Goal: Information Seeking & Learning: Check status

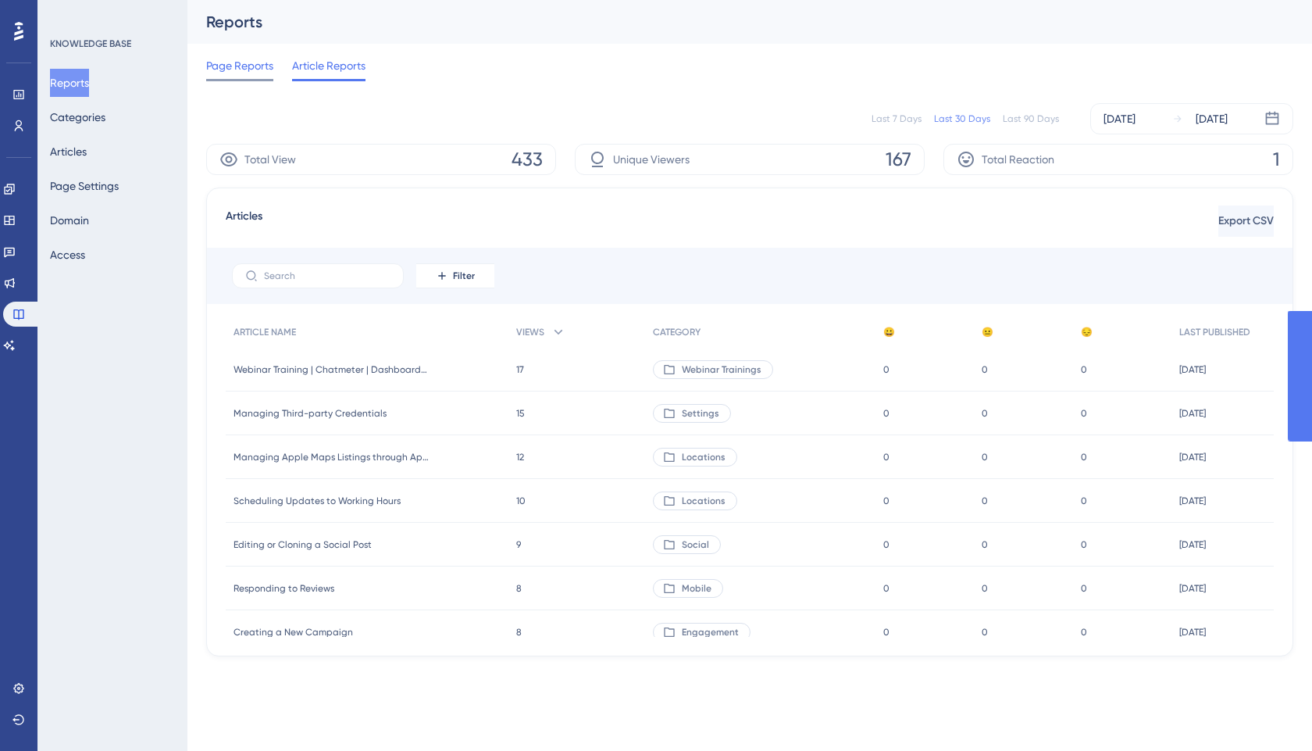
click at [72, 79] on button "Reports" at bounding box center [69, 83] width 39 height 28
click at [238, 70] on span "Page Reports" at bounding box center [239, 65] width 67 height 19
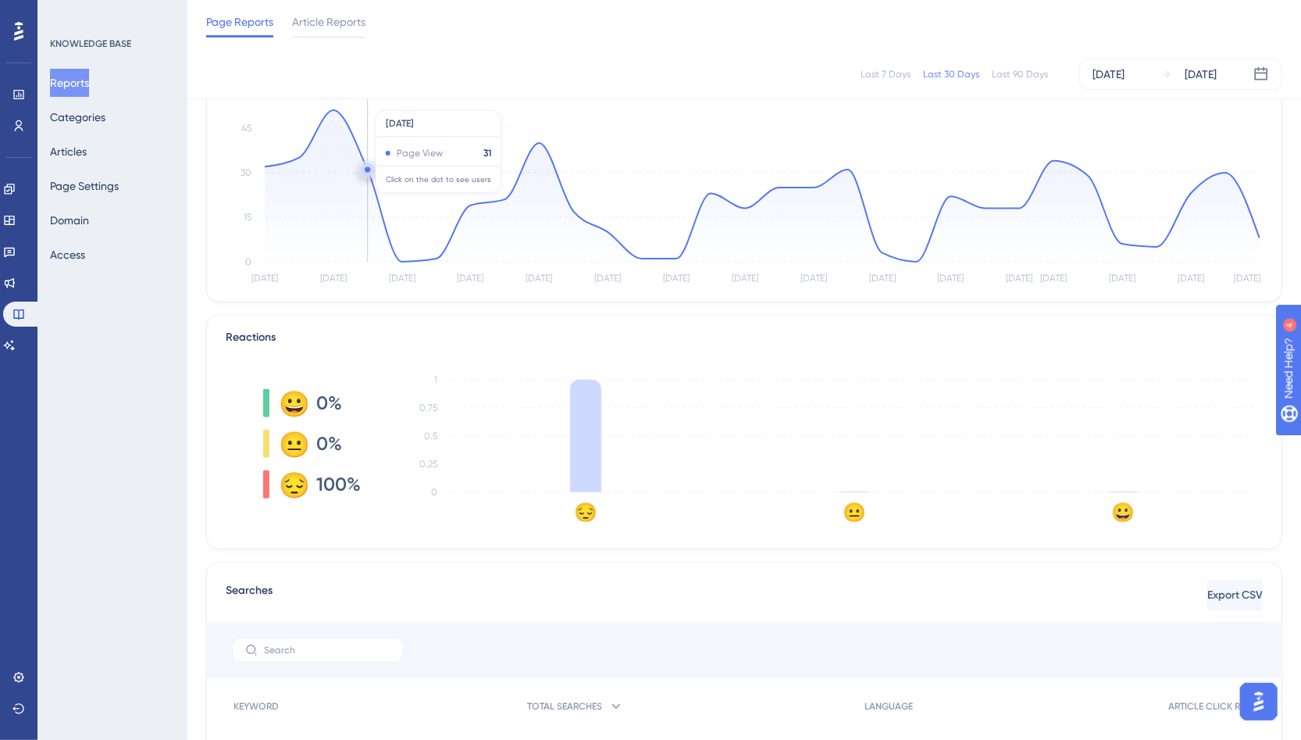
scroll to position [148, 0]
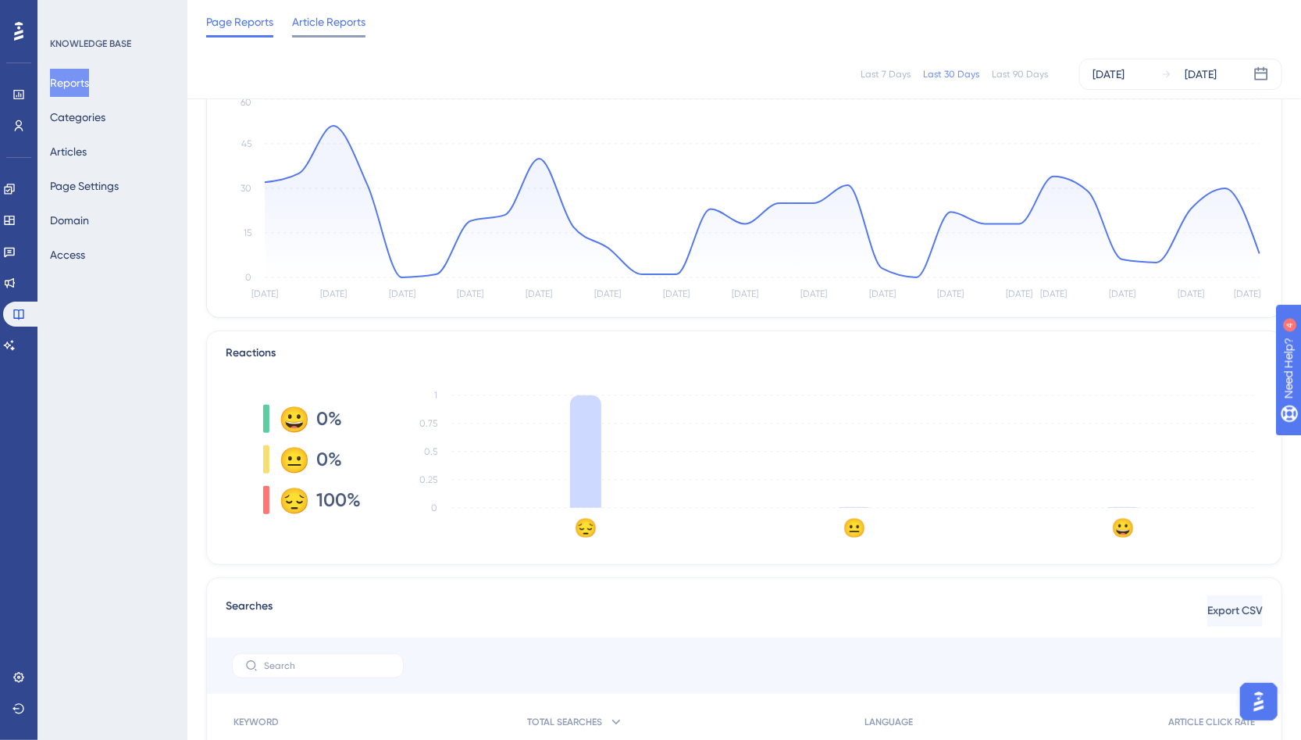
click at [336, 26] on span "Article Reports" at bounding box center [328, 21] width 73 height 19
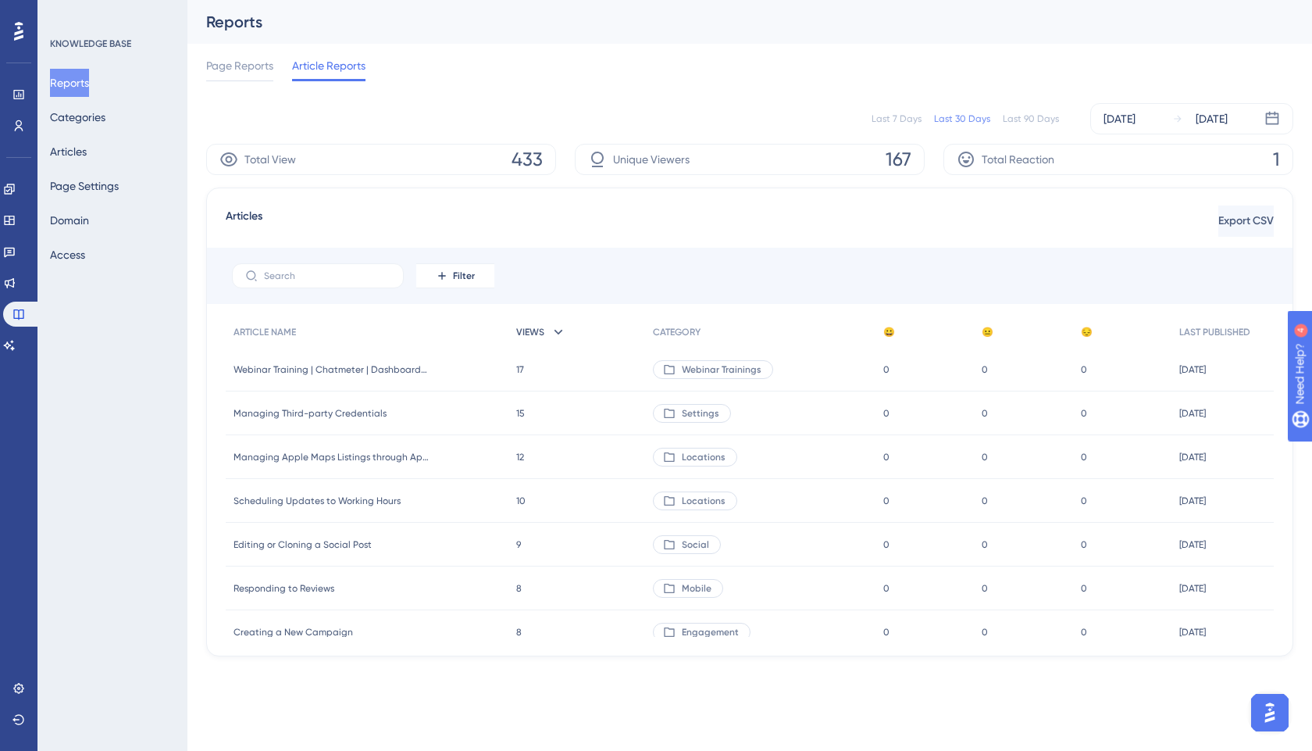
click at [541, 328] on span "VIEWS" at bounding box center [530, 332] width 28 height 12
click at [537, 337] on span "VIEWS" at bounding box center [530, 332] width 28 height 12
click at [1050, 116] on div "Last 90 Days" at bounding box center [1031, 118] width 56 height 12
click at [227, 68] on span "Page Reports" at bounding box center [239, 65] width 67 height 19
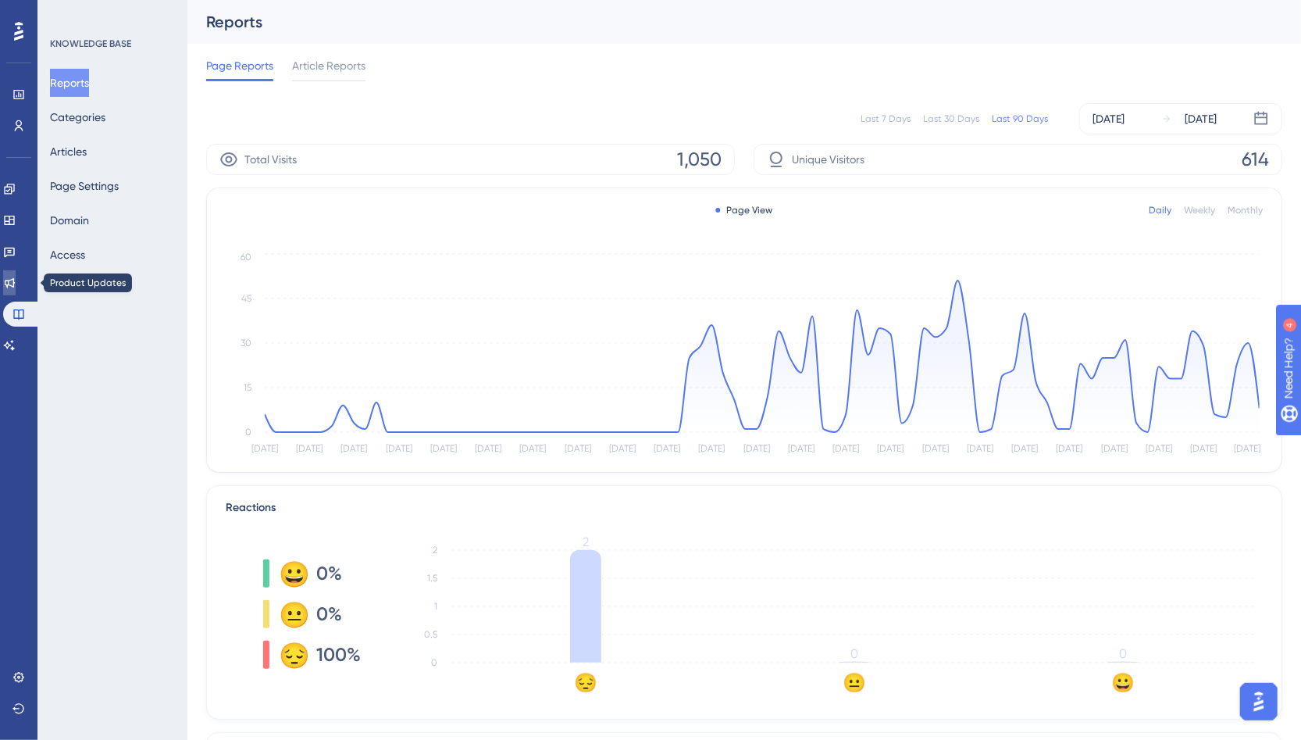
click at [15, 282] on icon at bounding box center [10, 283] width 10 height 10
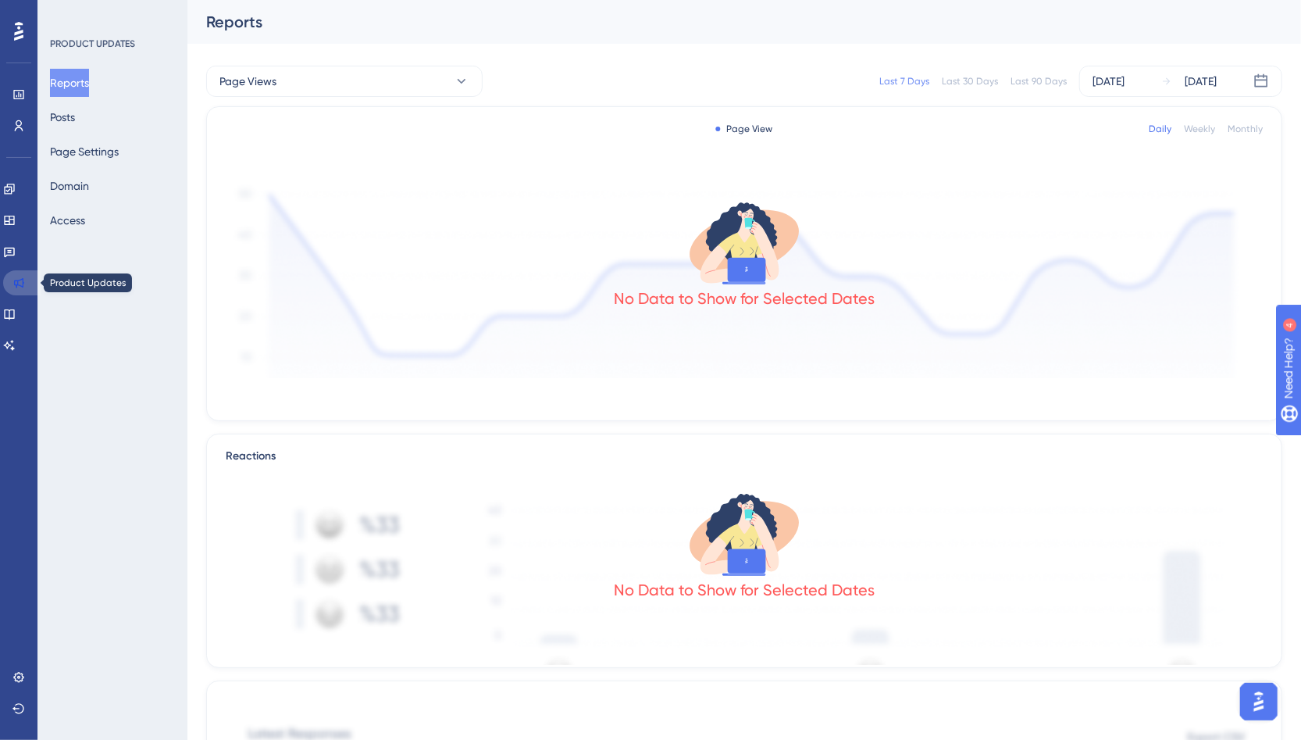
click at [16, 278] on icon at bounding box center [18, 283] width 12 height 12
click at [75, 120] on button "Posts" at bounding box center [62, 117] width 25 height 28
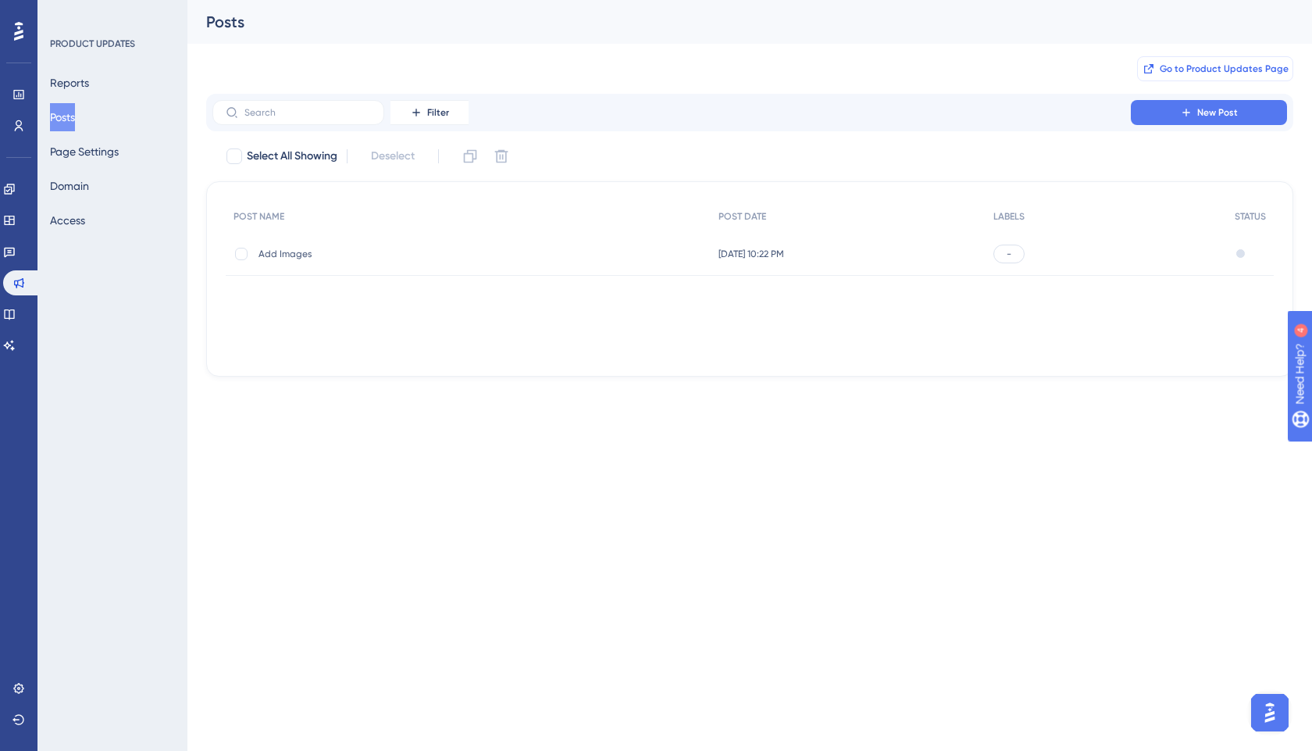
click at [1176, 66] on span "Go to Product Updates Page" at bounding box center [1224, 68] width 129 height 12
click at [82, 181] on button "Domain" at bounding box center [69, 186] width 39 height 28
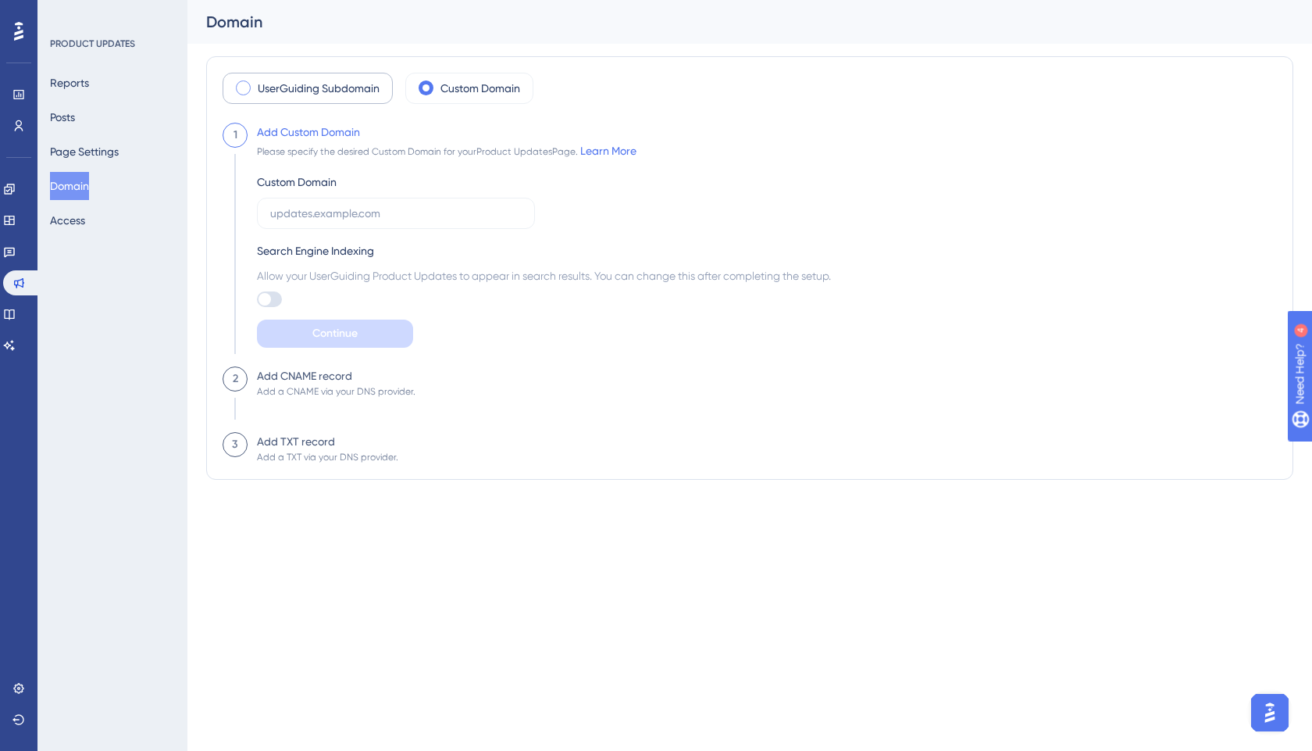
click at [316, 92] on label "UserGuiding Subdomain" at bounding box center [319, 88] width 122 height 19
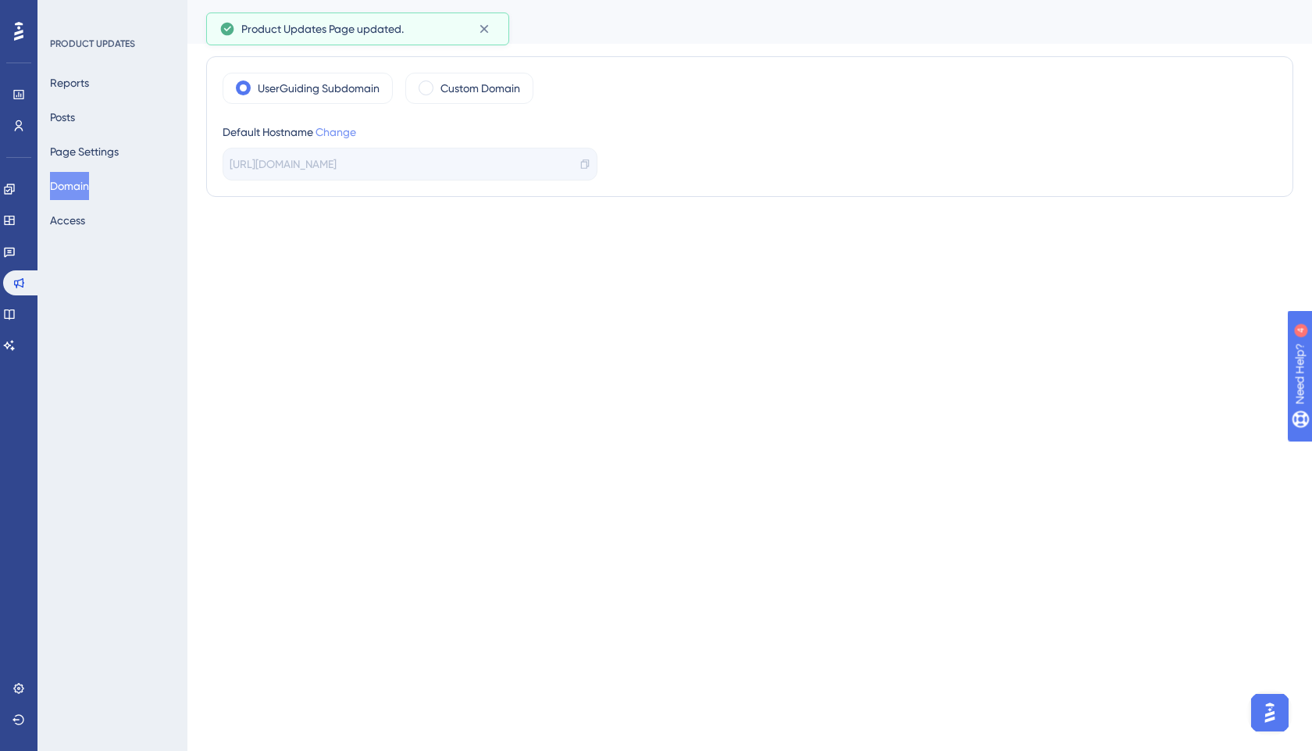
click at [325, 131] on link "Change" at bounding box center [336, 132] width 41 height 12
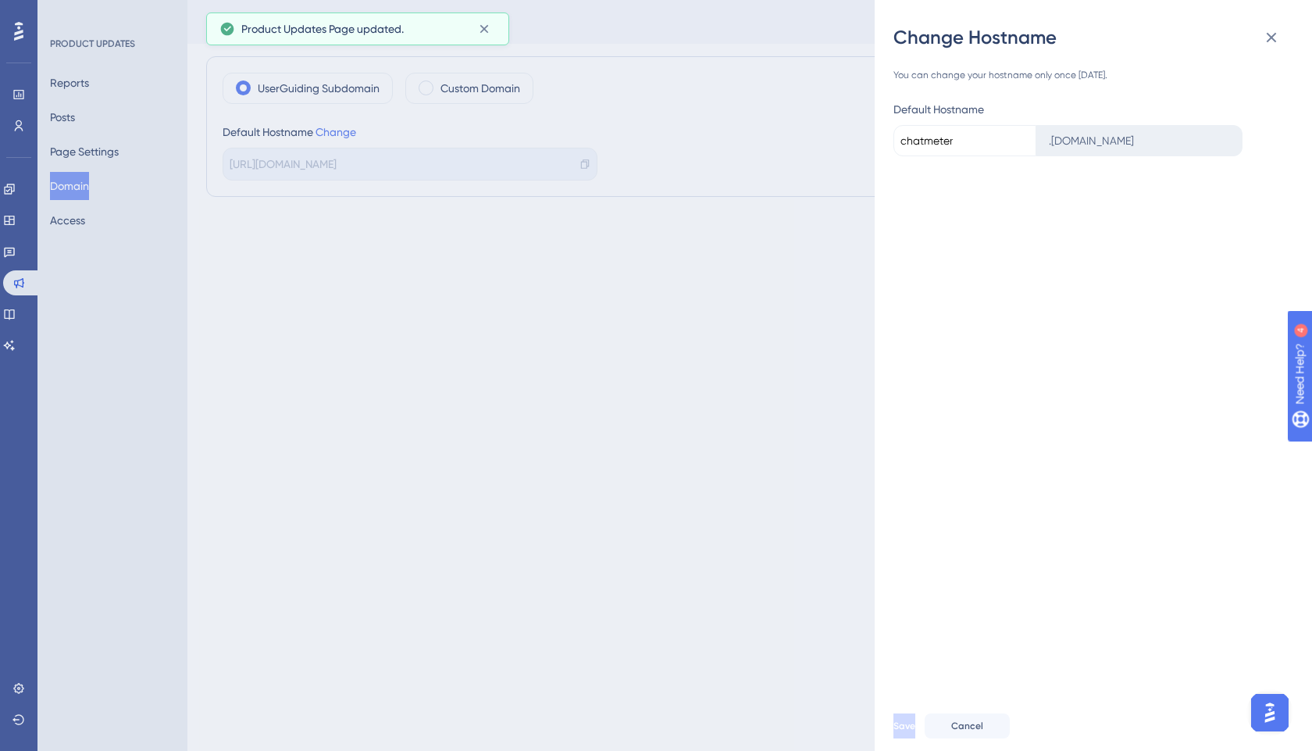
click at [964, 132] on input "chatmeter" at bounding box center [965, 140] width 143 height 31
click at [1096, 133] on div ". [DOMAIN_NAME]" at bounding box center [1140, 140] width 206 height 31
click at [1270, 34] on icon at bounding box center [1271, 37] width 19 height 19
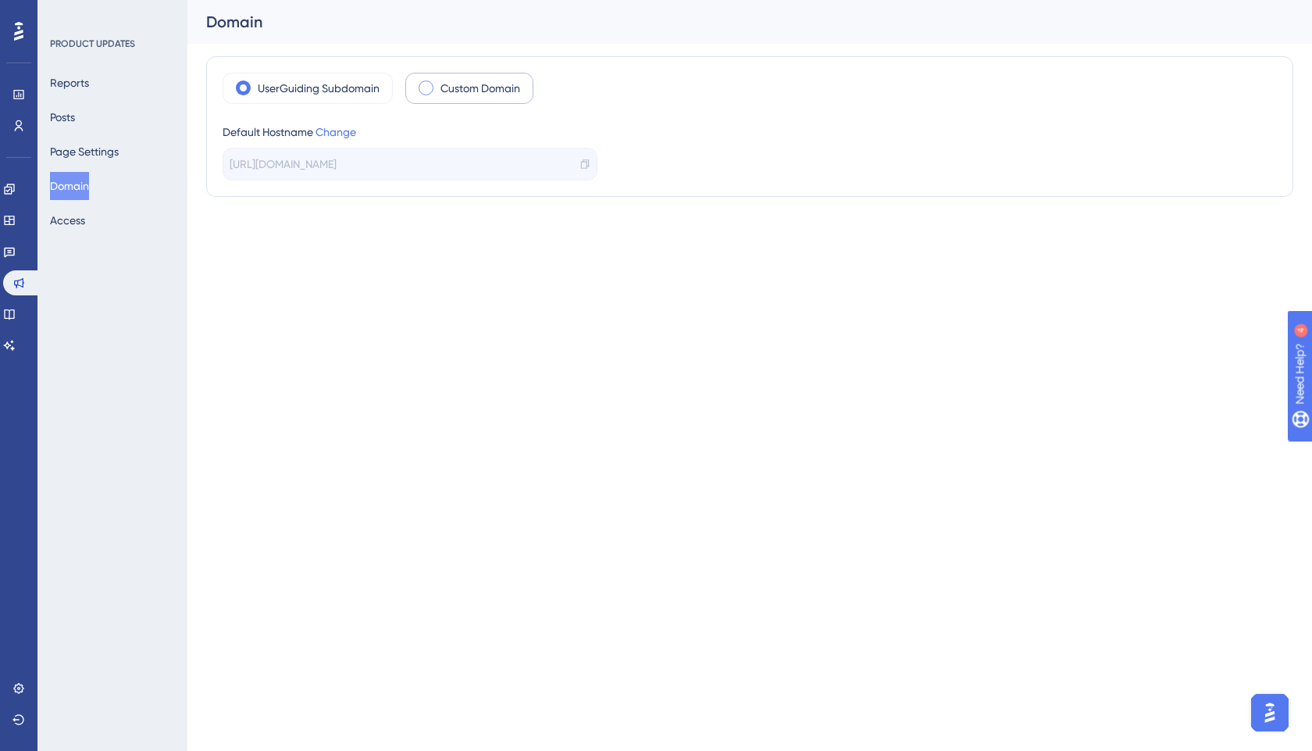
click at [435, 103] on div "UserGuiding Subdomain Custom Domain Default Hostname Change [URL][DOMAIN_NAME]" at bounding box center [750, 127] width 1055 height 108
click at [420, 86] on span at bounding box center [426, 87] width 15 height 15
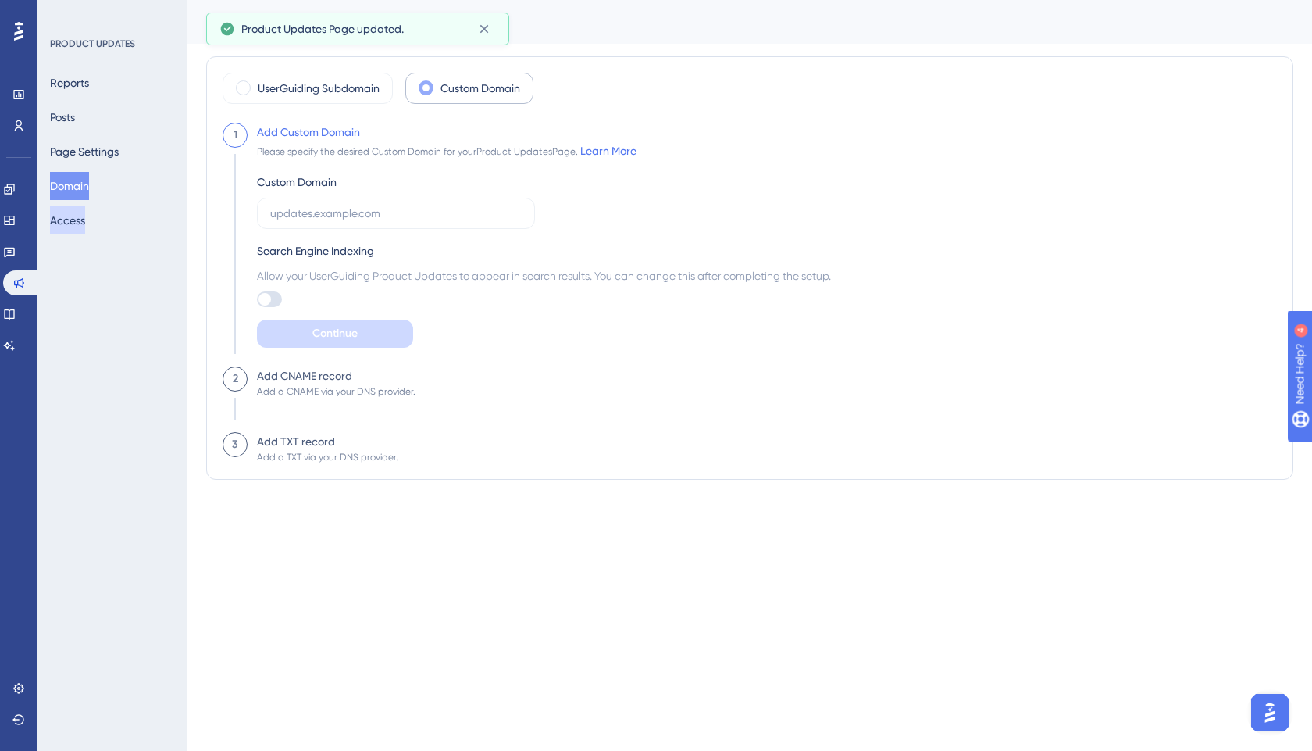
click at [61, 219] on button "Access" at bounding box center [67, 220] width 35 height 28
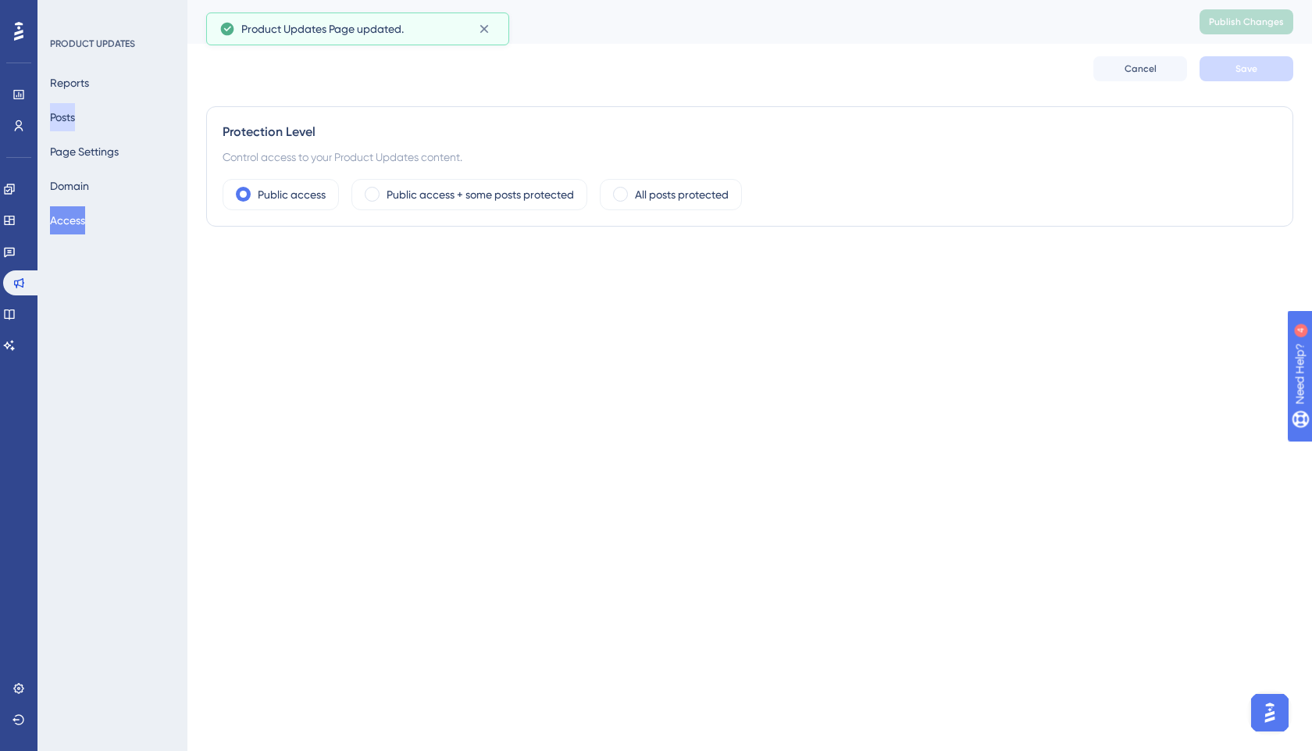
click at [75, 117] on button "Posts" at bounding box center [62, 117] width 25 height 28
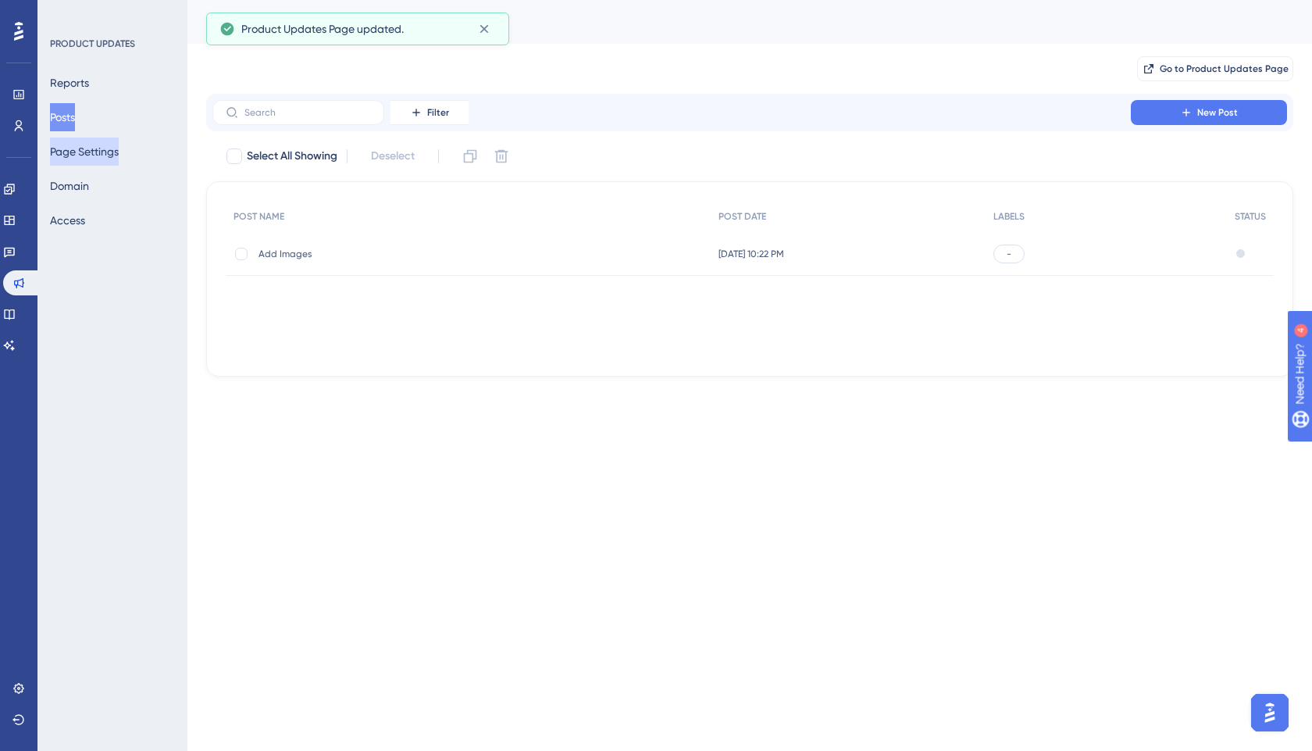
click at [88, 148] on button "Page Settings" at bounding box center [84, 151] width 69 height 28
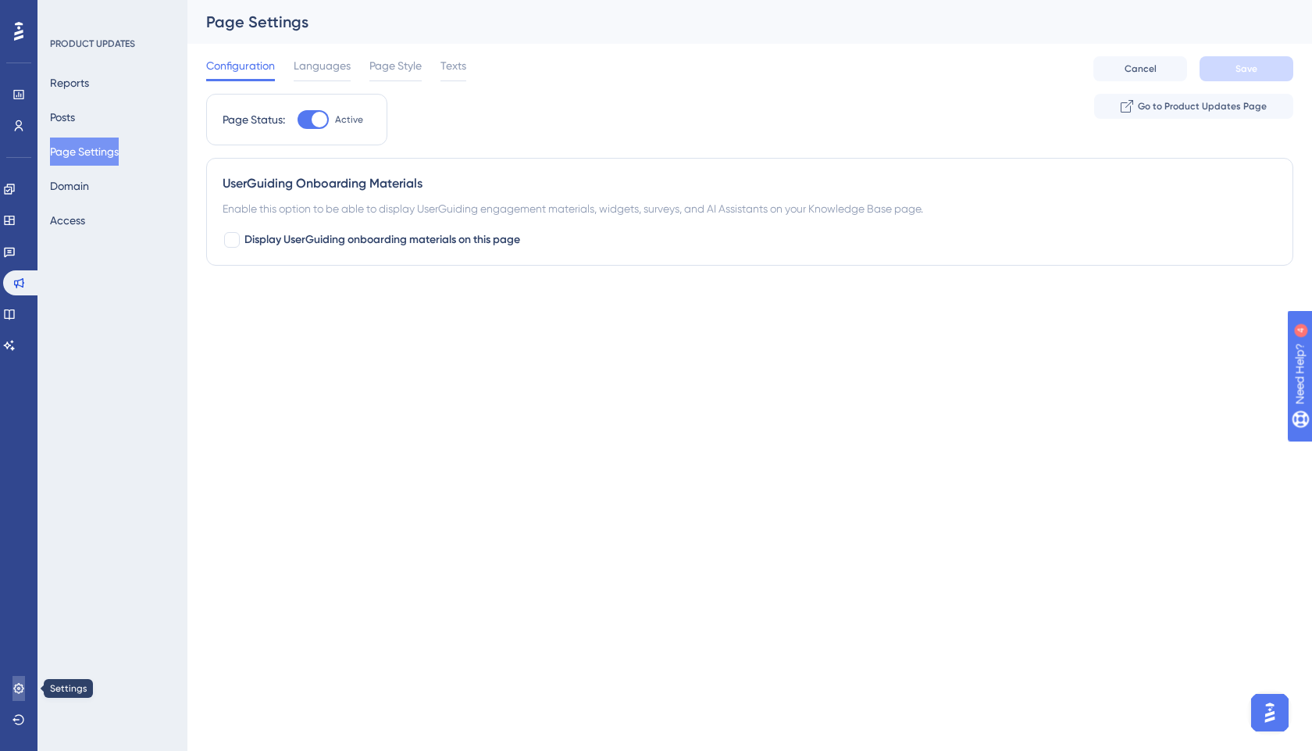
click at [18, 691] on icon at bounding box center [18, 688] width 12 height 12
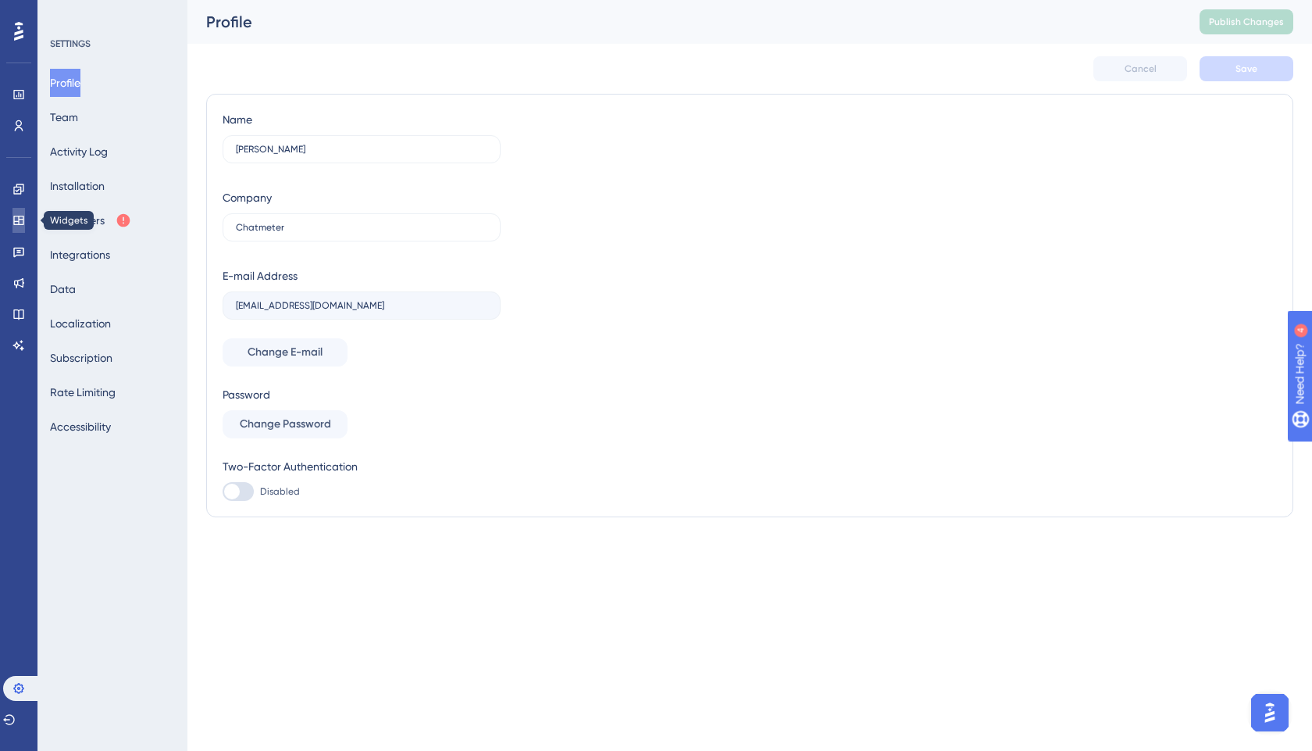
click at [15, 216] on icon at bounding box center [18, 220] width 10 height 9
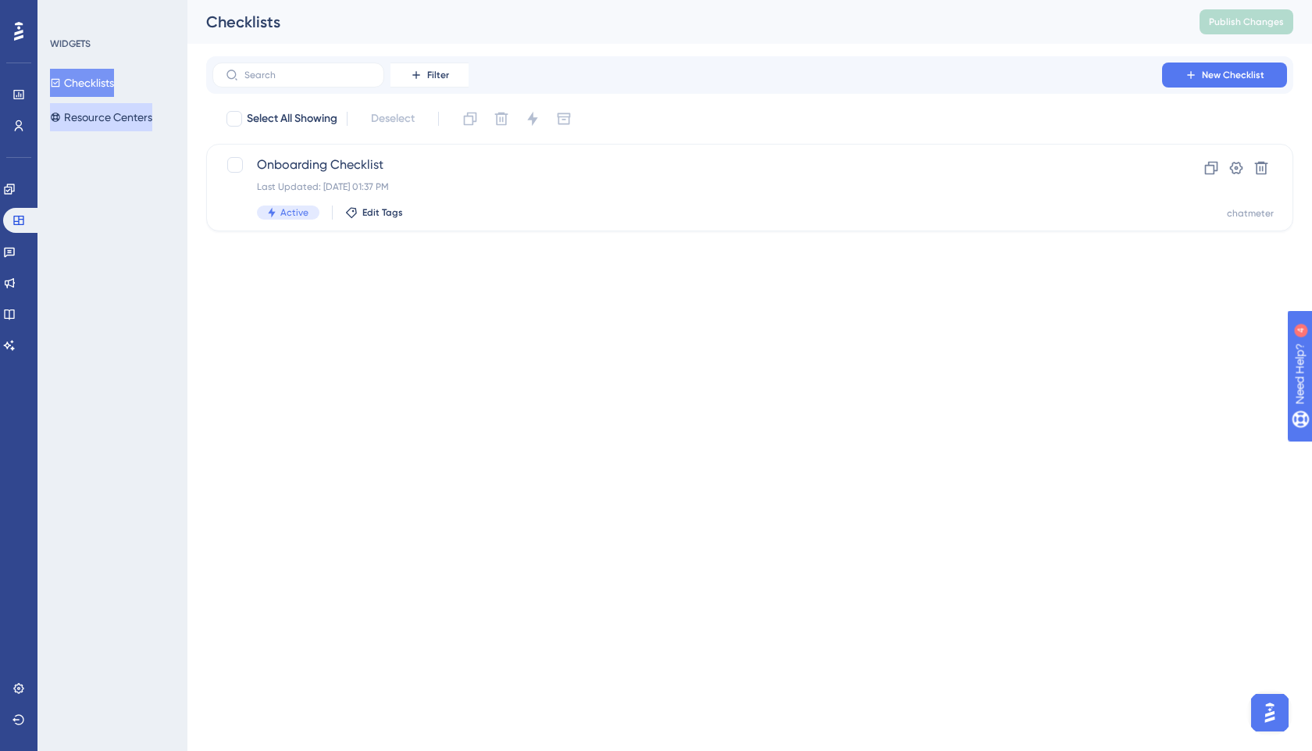
click at [84, 118] on button "Resource Centers" at bounding box center [101, 117] width 102 height 28
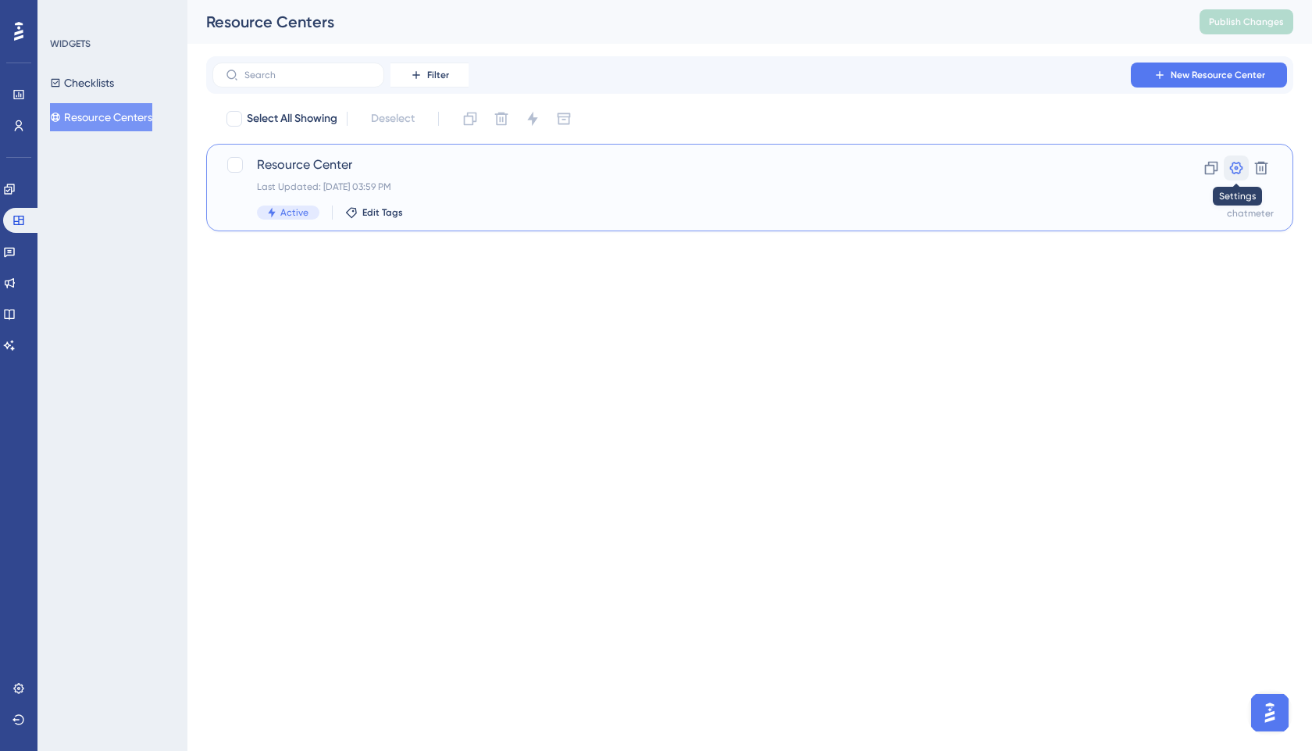
click at [1234, 166] on icon at bounding box center [1237, 168] width 16 height 16
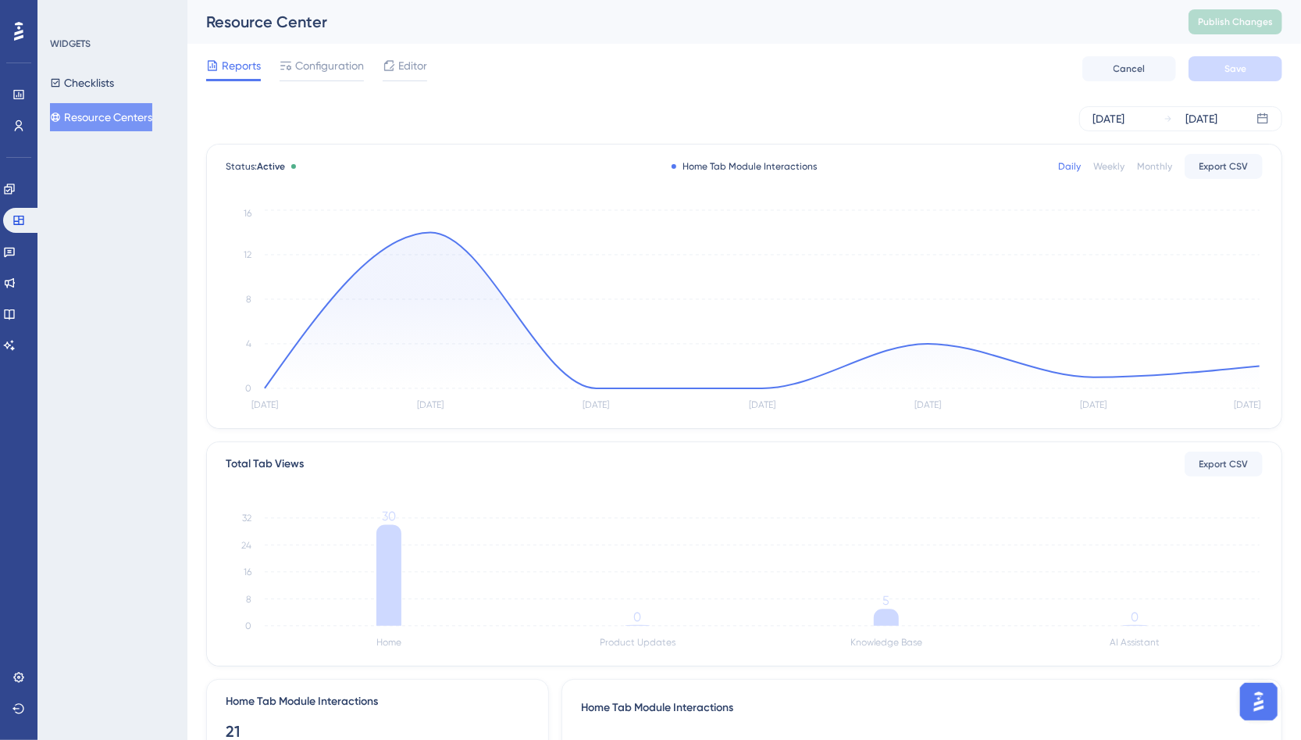
click at [1112, 164] on div "Weekly" at bounding box center [1109, 166] width 31 height 12
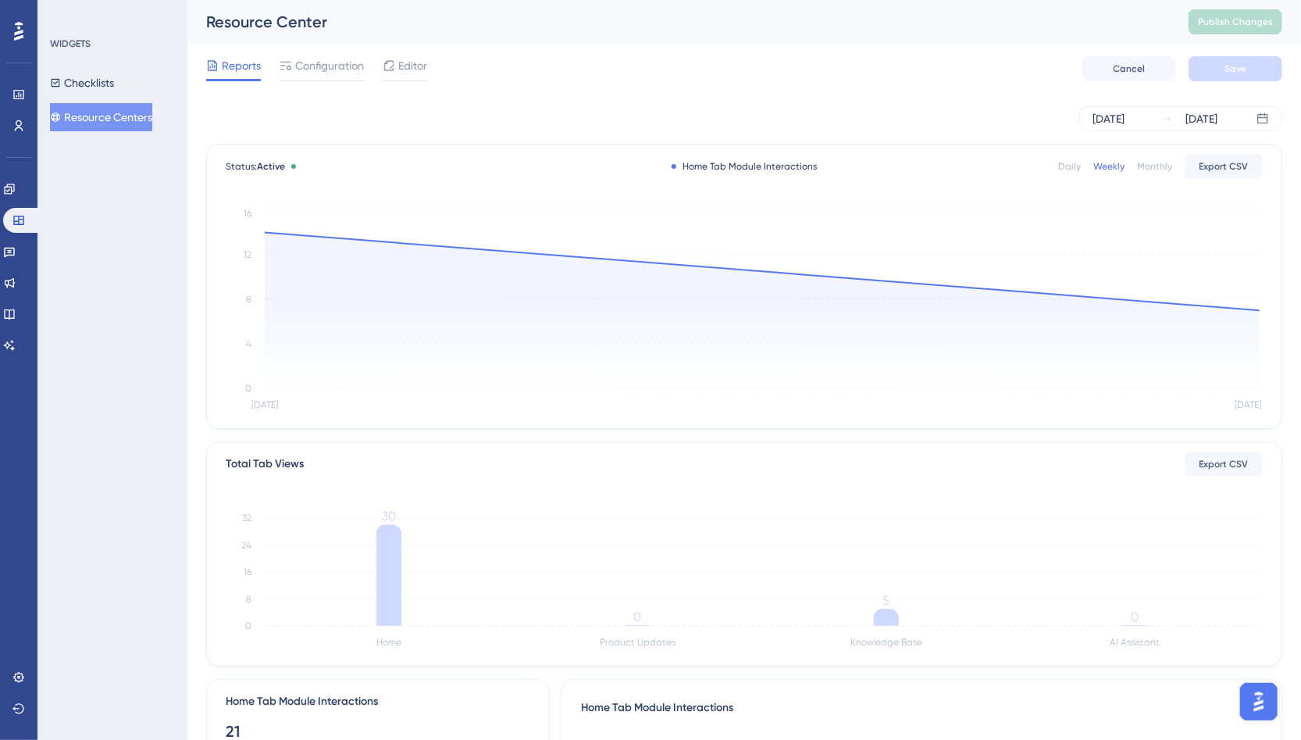
click at [1059, 163] on div "Status: Active Home Tab Module Interactions Daily Weekly Monthly Export CSV" at bounding box center [744, 166] width 1037 height 19
click at [1077, 164] on div "Daily" at bounding box center [1069, 166] width 23 height 12
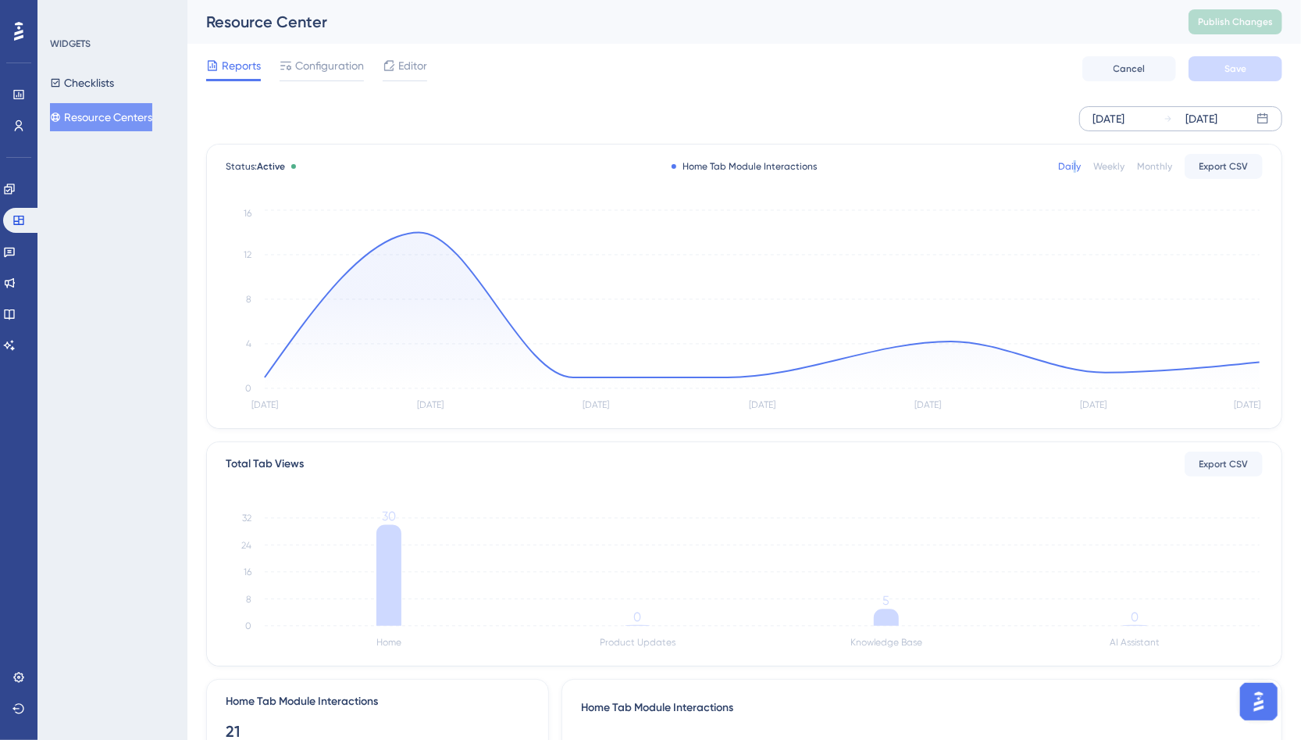
click at [1260, 114] on icon at bounding box center [1263, 118] width 10 height 10
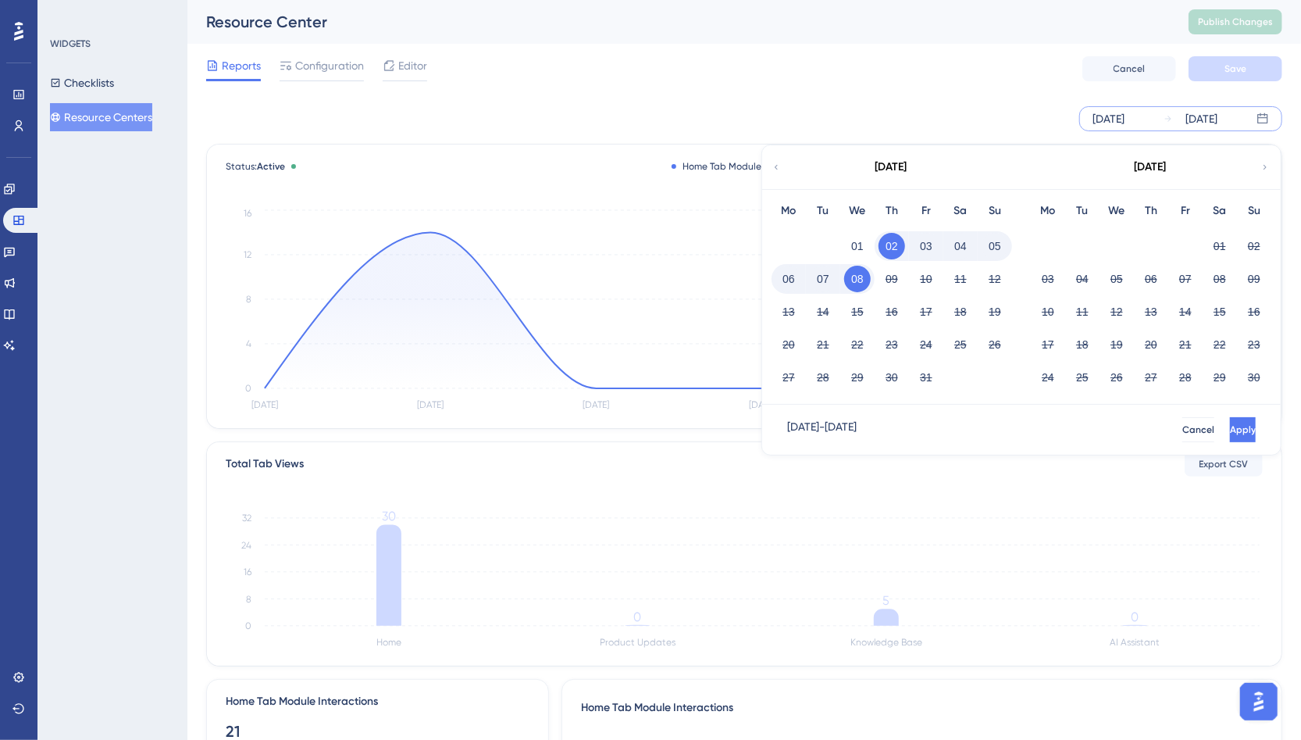
click at [783, 164] on div "[DATE]" at bounding box center [891, 167] width 258 height 44
click at [778, 164] on icon at bounding box center [776, 167] width 9 height 14
click at [1042, 242] on button "01" at bounding box center [1048, 246] width 27 height 27
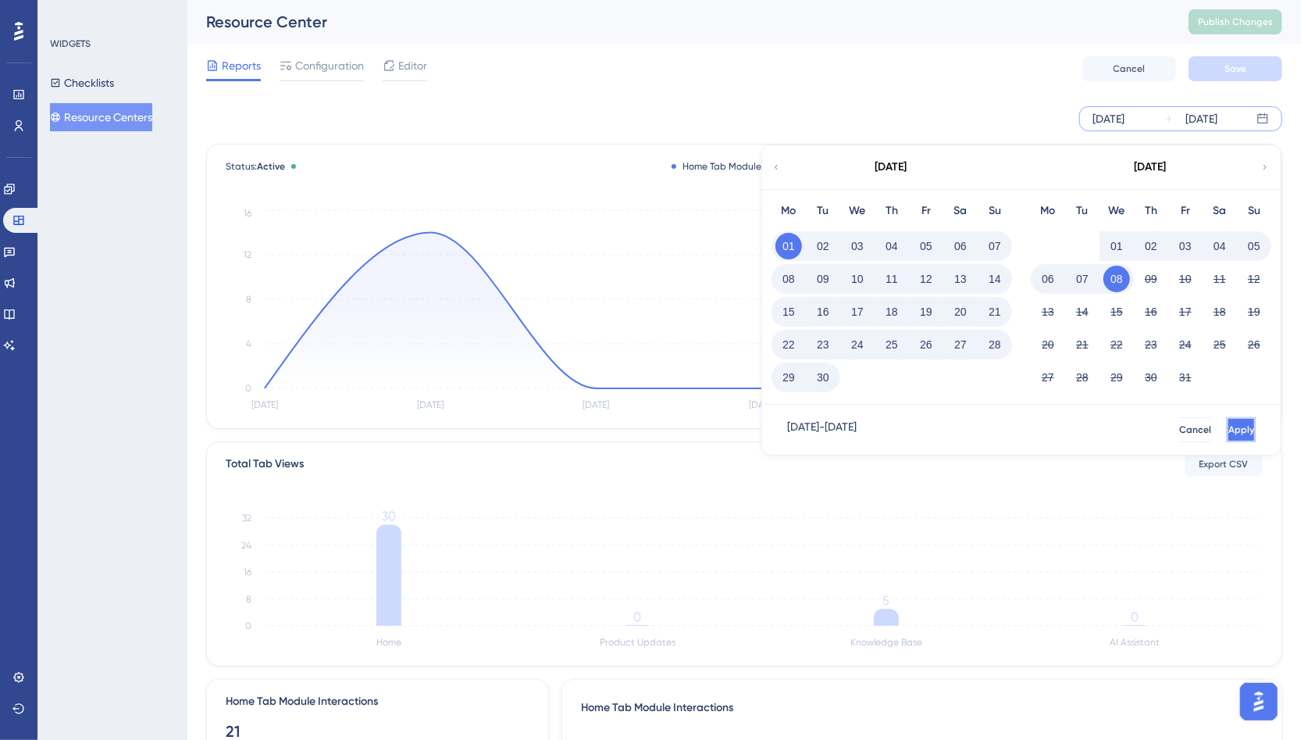
click at [1244, 428] on button "Apply" at bounding box center [1241, 429] width 29 height 25
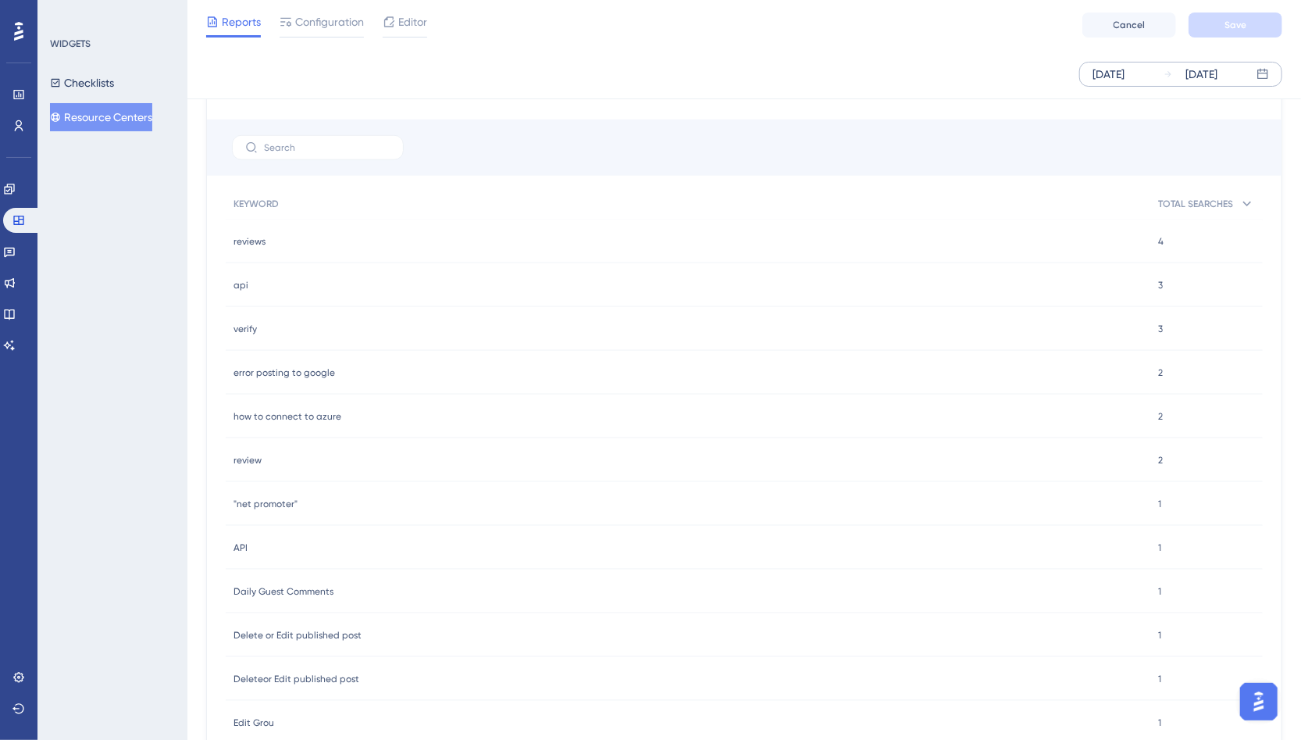
scroll to position [846, 0]
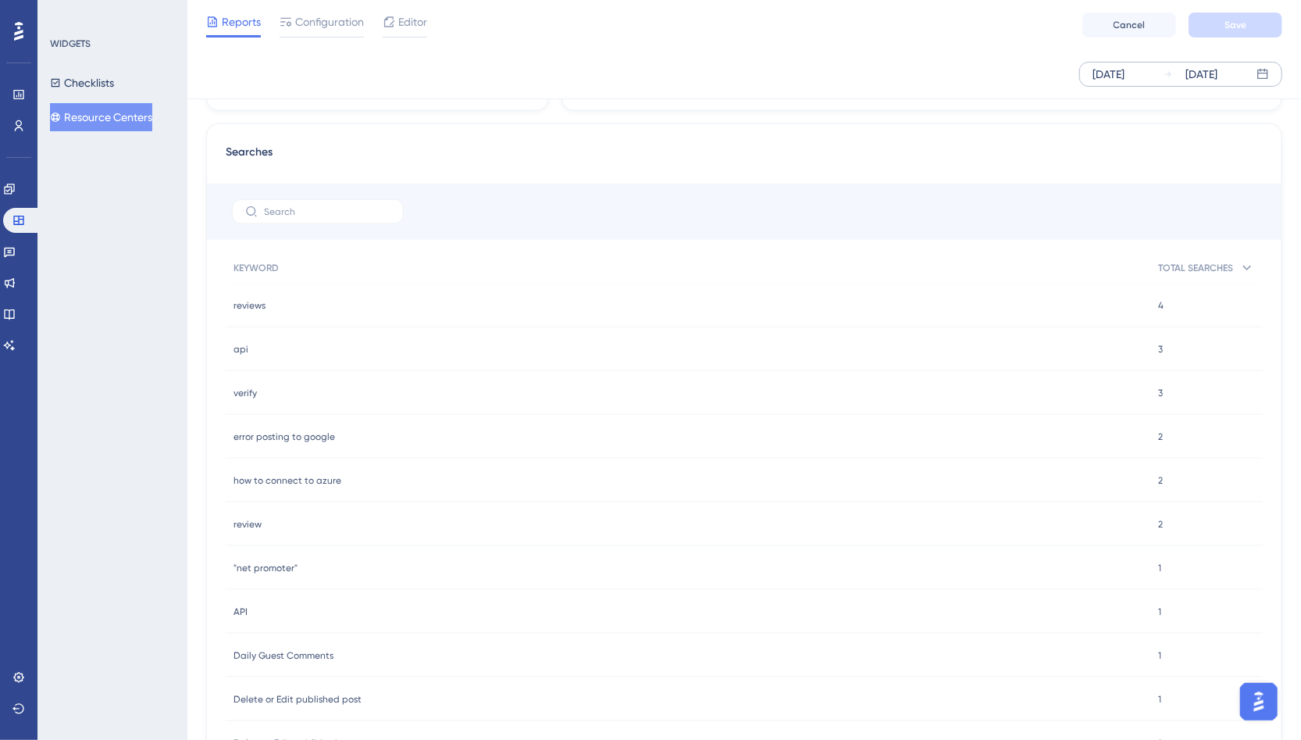
click at [391, 69] on div "[DATE] [DATE]" at bounding box center [744, 74] width 1076 height 25
click at [313, 80] on div "[DATE] [DATE]" at bounding box center [744, 74] width 1076 height 25
